Goal: Information Seeking & Learning: Learn about a topic

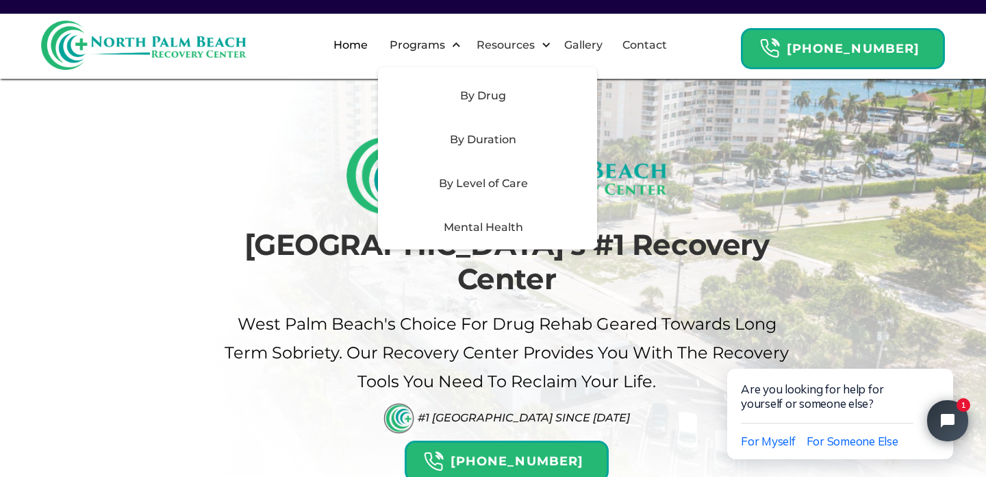
click at [484, 179] on div "By Level of Care" at bounding box center [483, 183] width 194 height 16
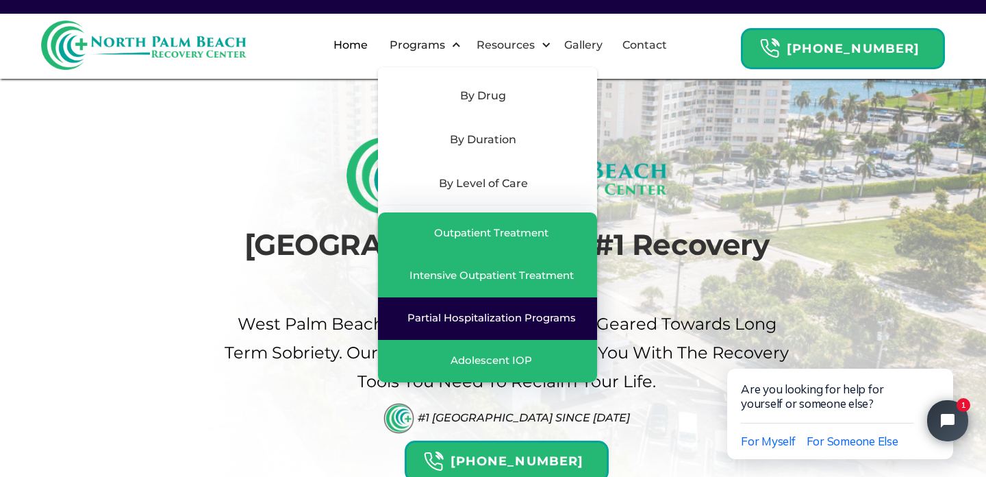
click at [487, 306] on link "Partial Hospitalization Programs" at bounding box center [487, 318] width 219 height 42
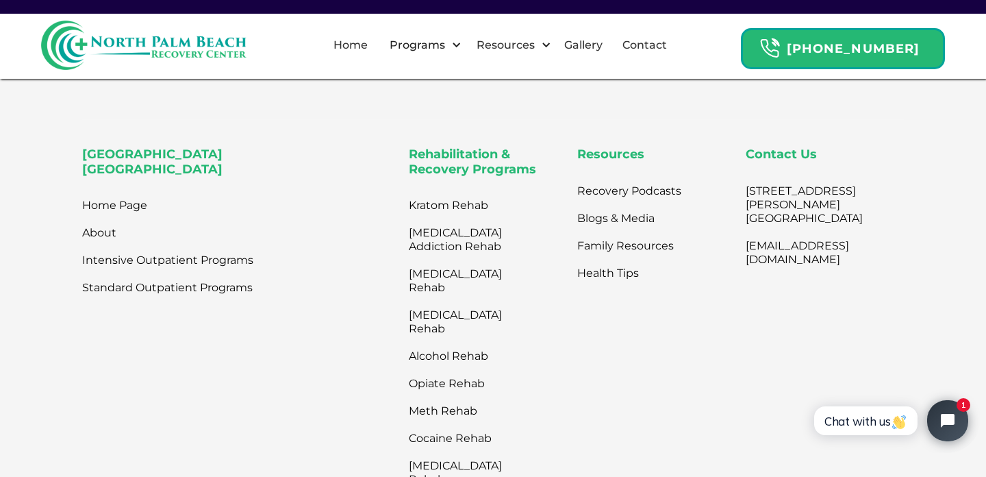
scroll to position [4589, 0]
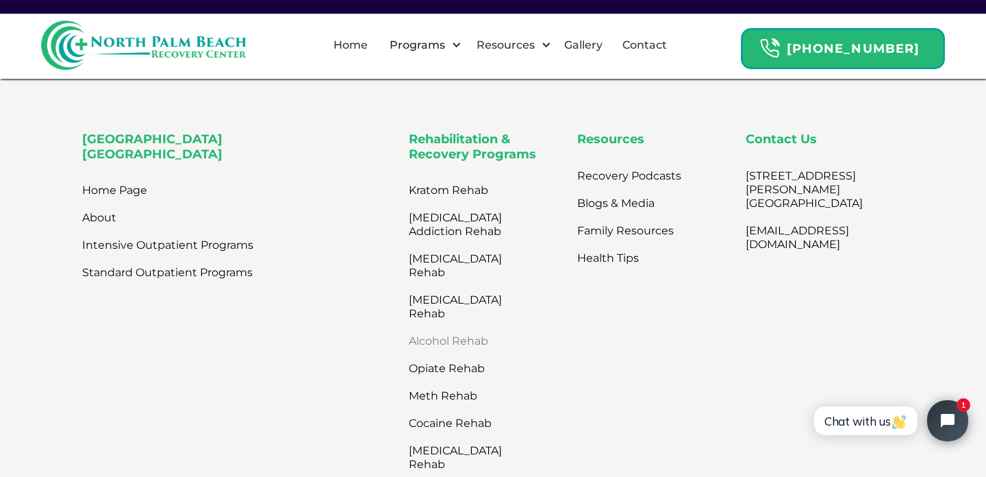
click at [439, 327] on link "Alcohol Rehab" at bounding box center [467, 340] width 116 height 27
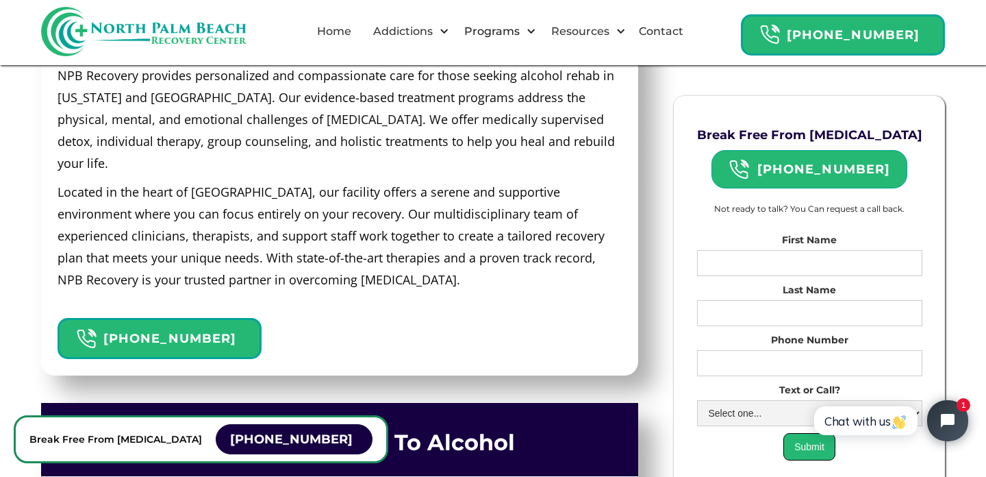
scroll to position [711, 0]
